Goal: Task Accomplishment & Management: Manage account settings

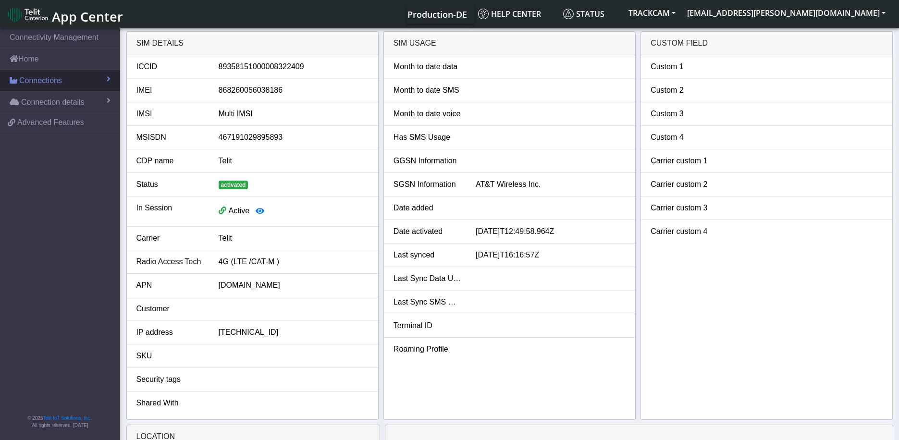
click at [35, 82] on span "Connections" at bounding box center [40, 81] width 43 height 12
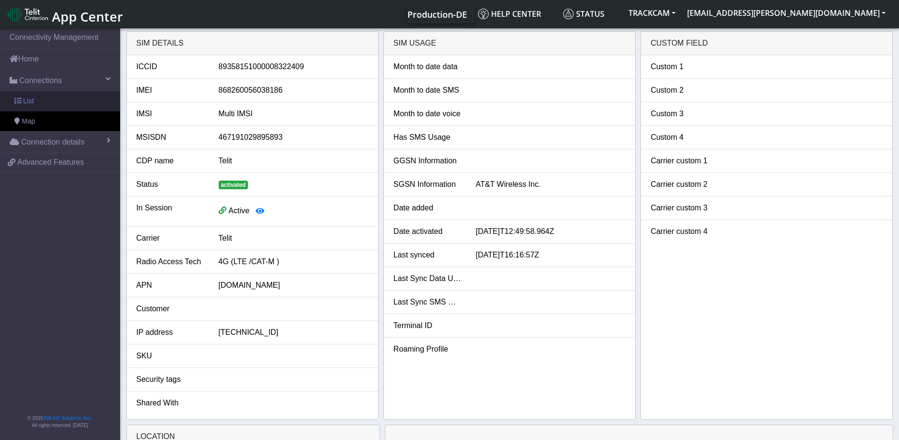
click at [23, 99] on span "List" at bounding box center [28, 101] width 11 height 11
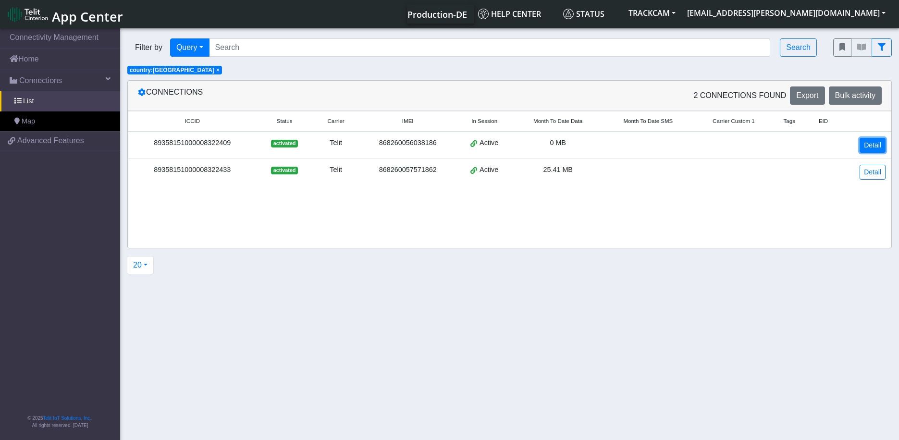
click at [868, 148] on link "Detail" at bounding box center [873, 145] width 26 height 15
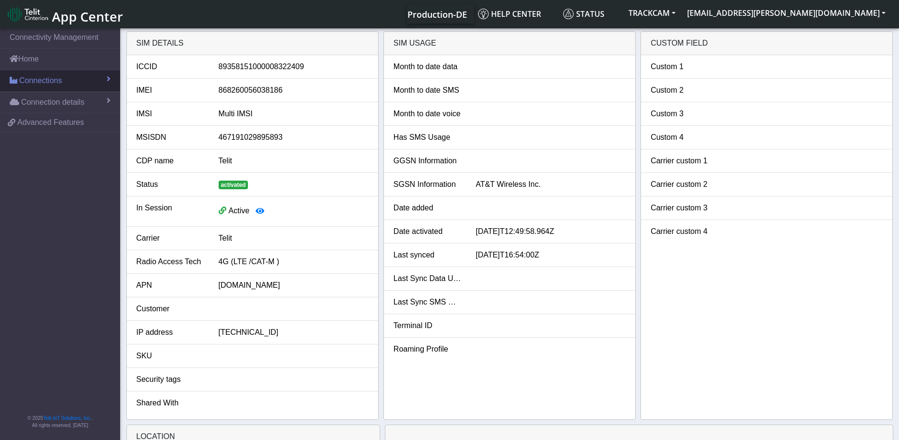
click at [41, 86] on span "Connections" at bounding box center [40, 81] width 43 height 12
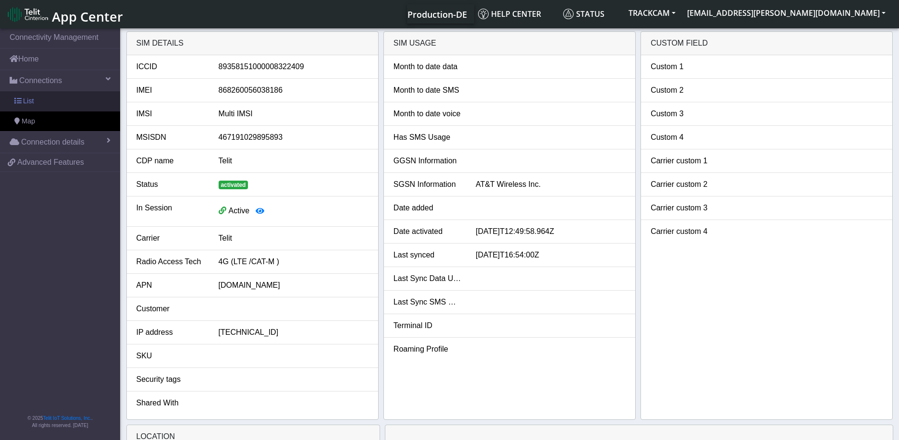
click at [38, 98] on link "List" at bounding box center [60, 101] width 120 height 20
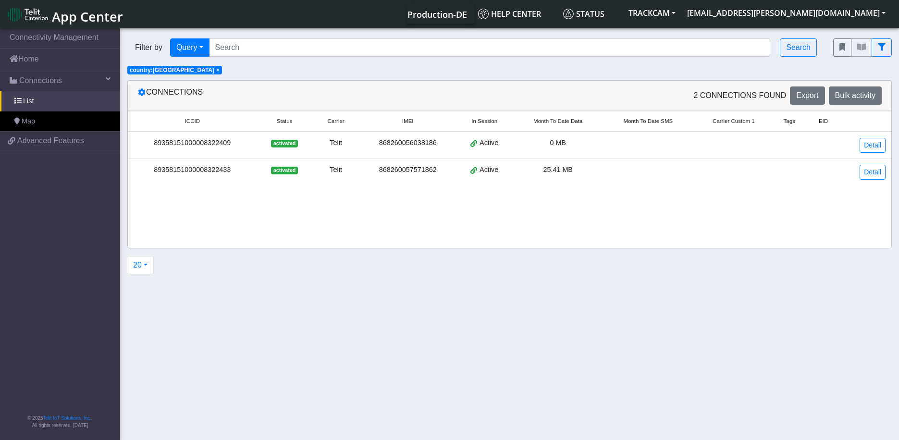
click at [215, 146] on div "89358151000008322409" at bounding box center [193, 143] width 118 height 11
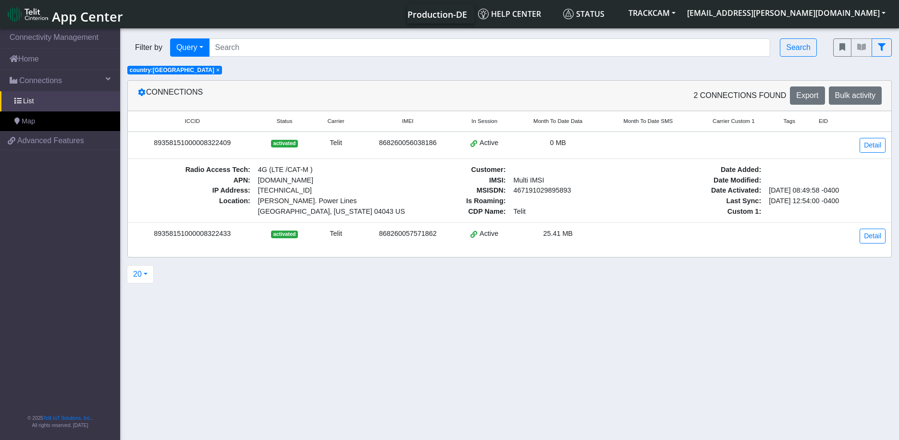
drag, startPoint x: 579, startPoint y: 236, endPoint x: 542, endPoint y: 236, distance: 37.5
click at [542, 236] on div "25.41 MB" at bounding box center [558, 234] width 78 height 11
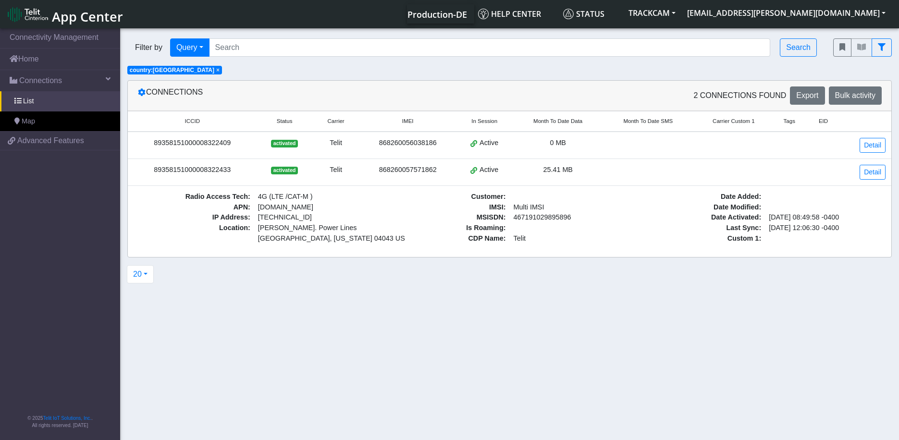
click at [196, 147] on div "89358151000008322409" at bounding box center [193, 143] width 118 height 11
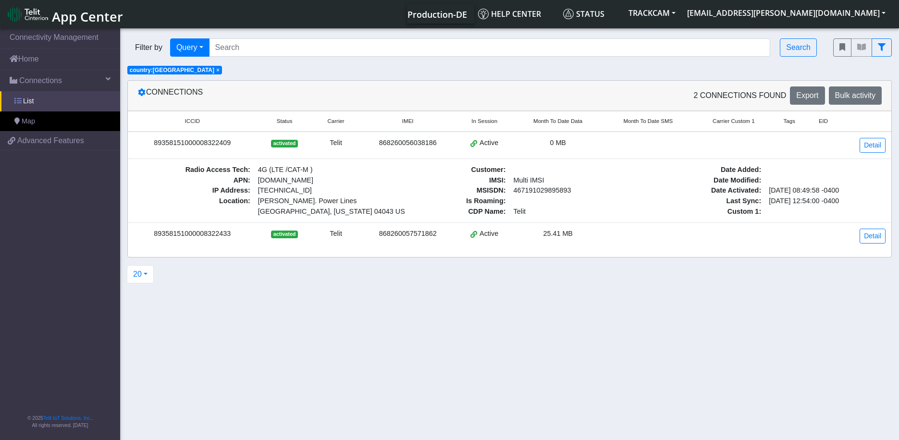
click at [35, 93] on link "List" at bounding box center [60, 101] width 120 height 20
click at [37, 94] on link "List" at bounding box center [60, 101] width 120 height 20
click at [204, 233] on div "89358151000008322433" at bounding box center [193, 234] width 118 height 11
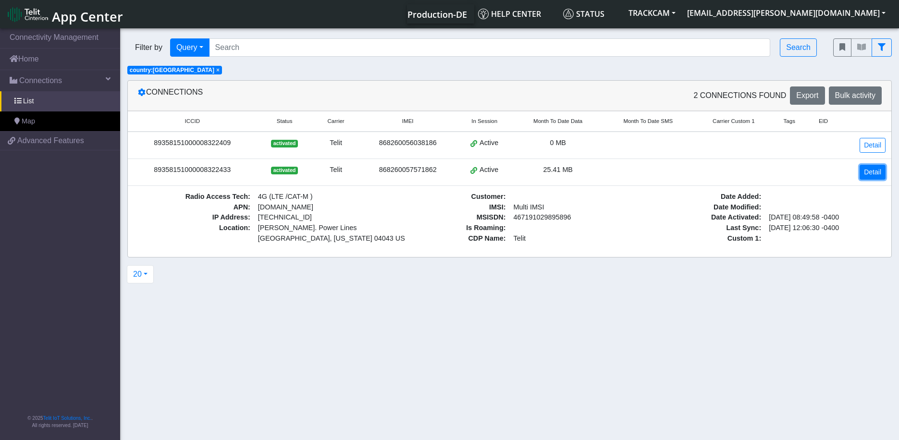
click at [876, 167] on link "Detail" at bounding box center [873, 172] width 26 height 15
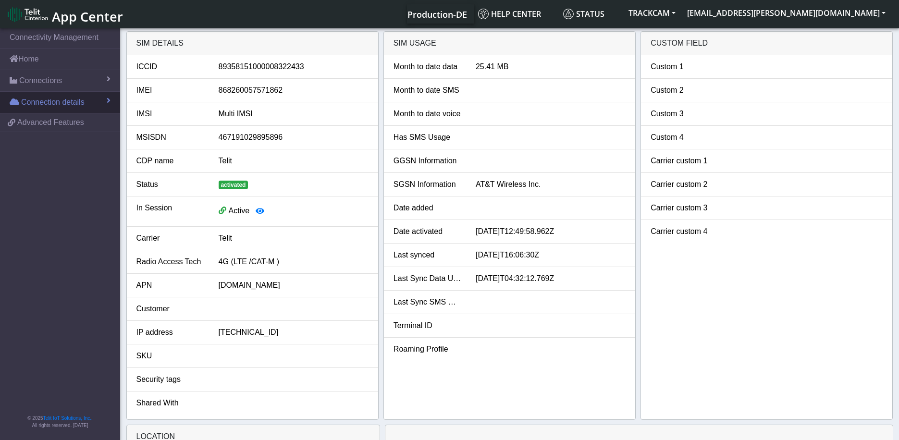
click at [47, 101] on span "Connection details" at bounding box center [52, 103] width 63 height 12
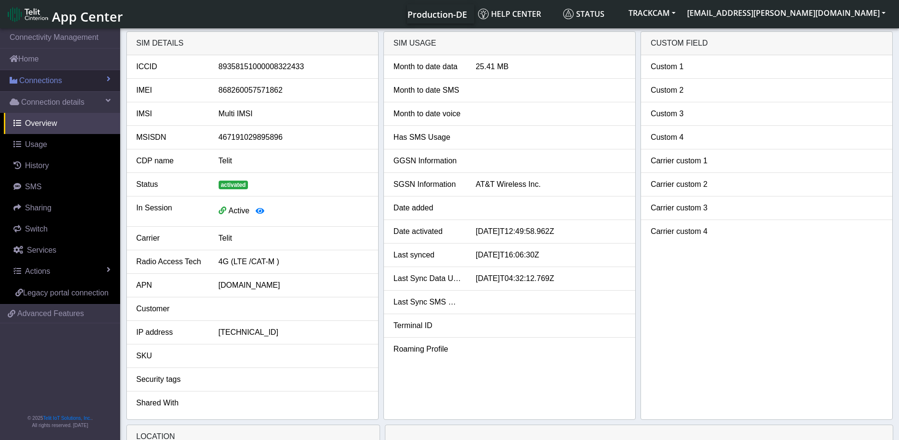
click at [58, 79] on span "Connections" at bounding box center [40, 81] width 43 height 12
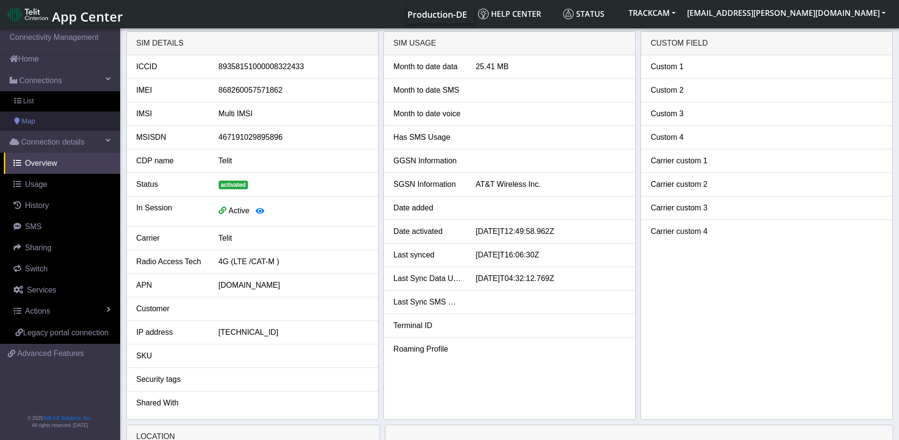
click at [47, 116] on link "Map" at bounding box center [60, 121] width 120 height 20
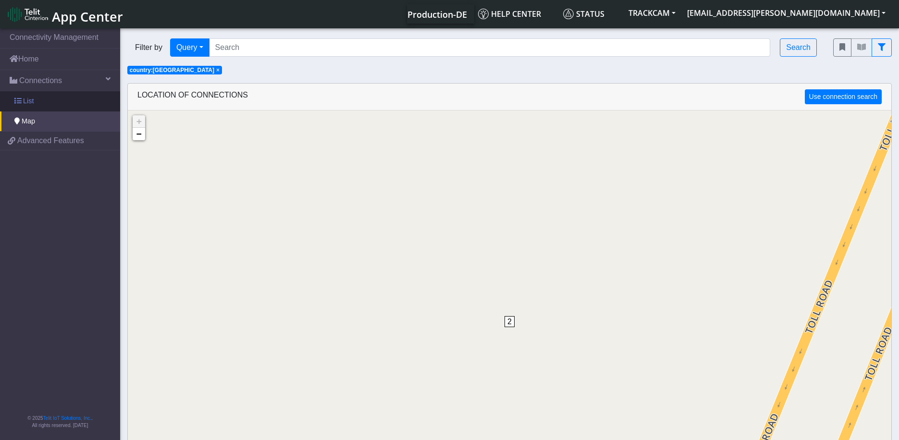
click at [40, 104] on link "List" at bounding box center [60, 101] width 120 height 20
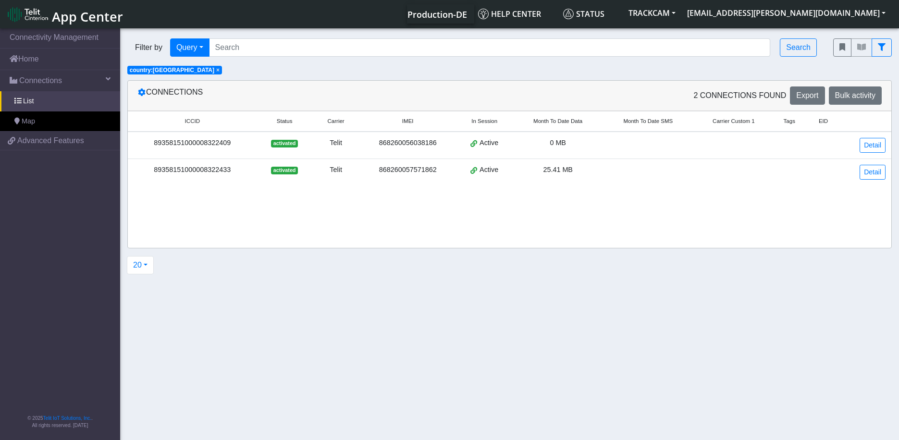
click at [467, 166] on div "Active" at bounding box center [485, 170] width 46 height 11
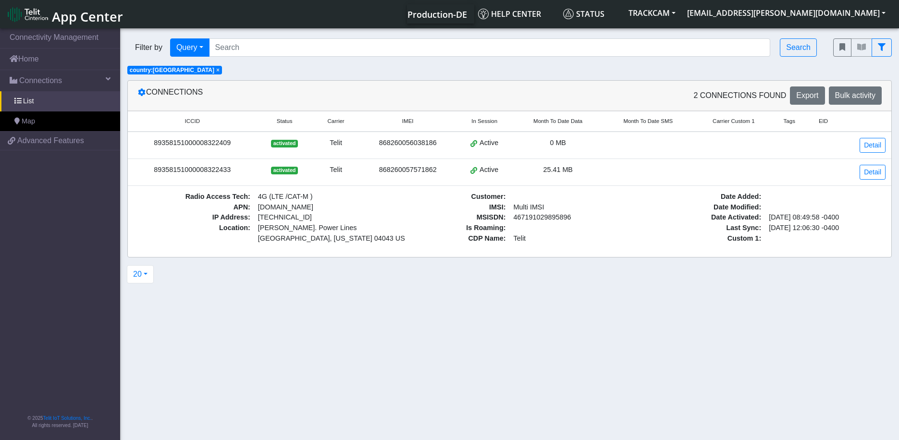
click at [527, 141] on div "0 MB" at bounding box center [558, 143] width 78 height 11
